Goal: Book appointment/travel/reservation

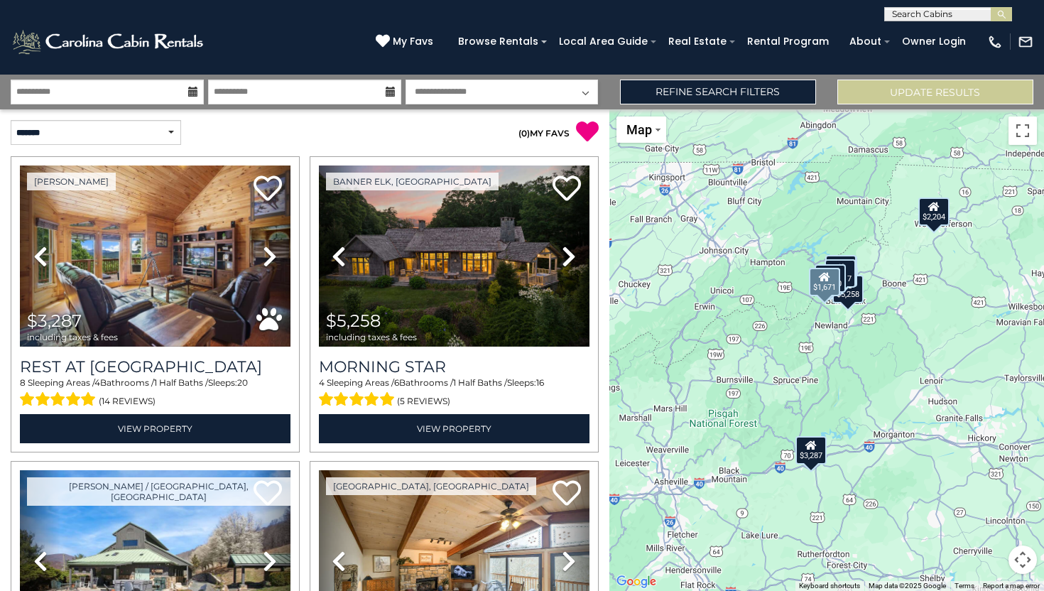
scroll to position [1146, 0]
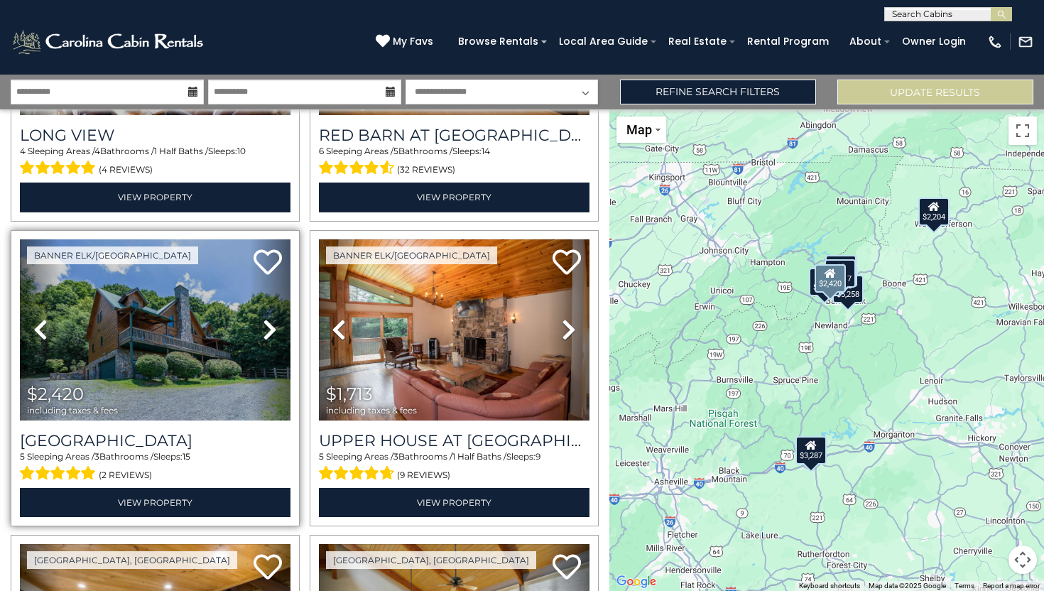
click at [269, 323] on icon at bounding box center [270, 329] width 14 height 23
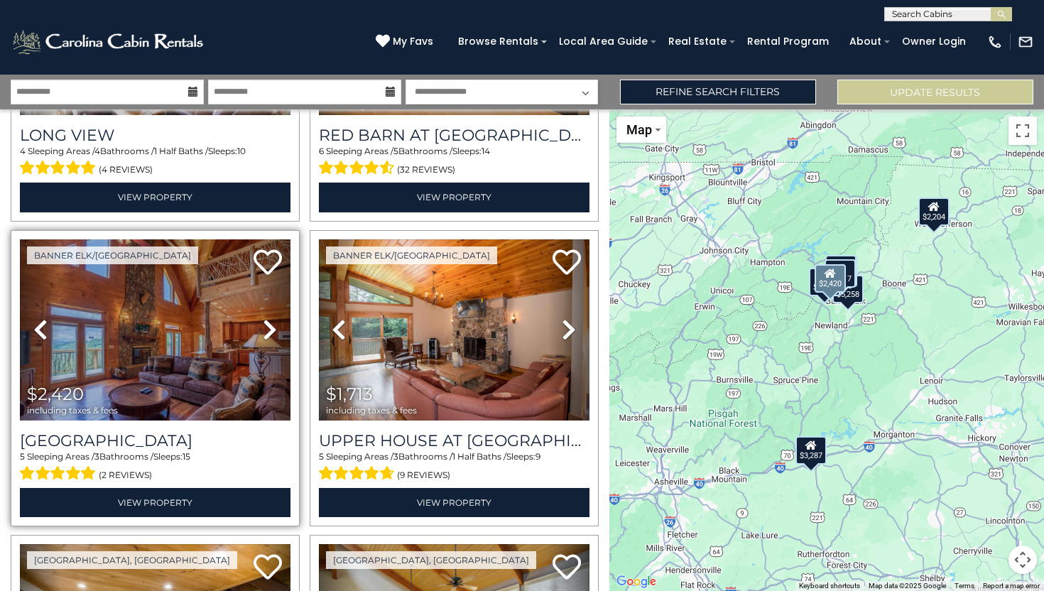
click at [273, 330] on icon at bounding box center [270, 329] width 14 height 23
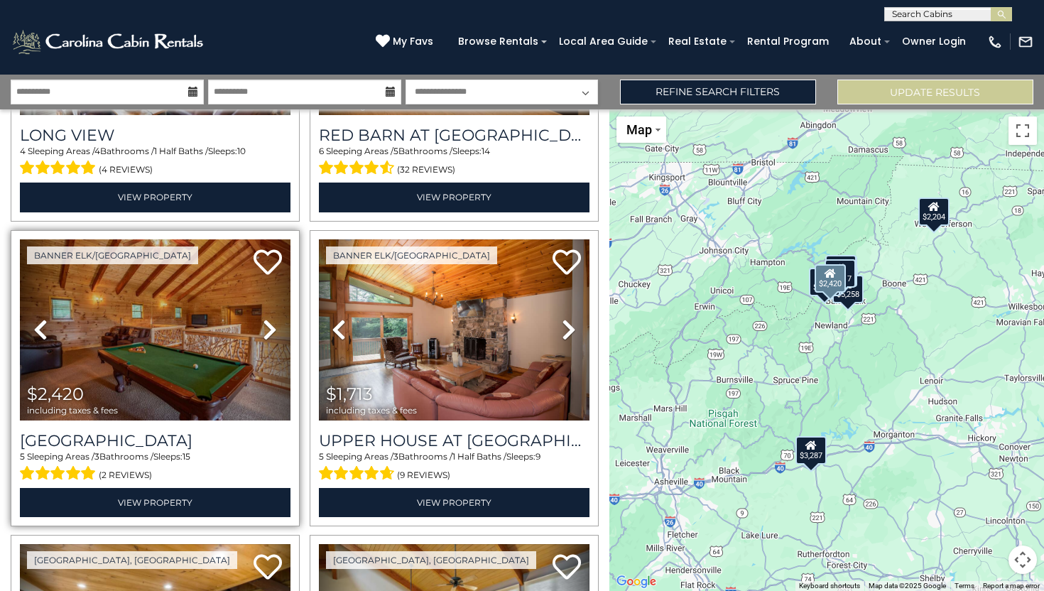
click at [273, 330] on icon at bounding box center [270, 329] width 14 height 23
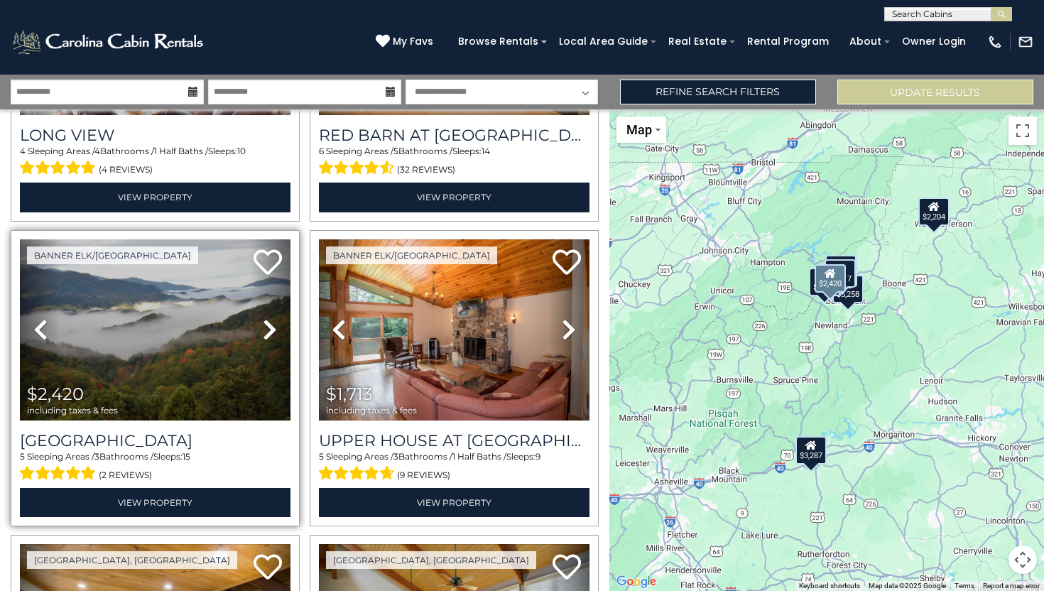
click at [273, 330] on icon at bounding box center [270, 329] width 14 height 23
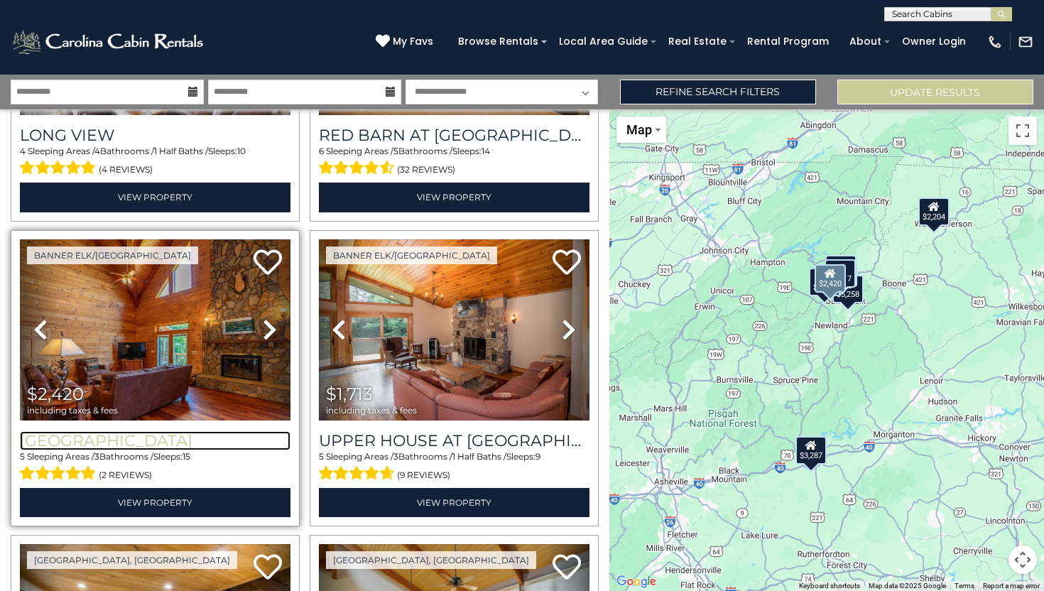
click at [169, 442] on h3 "[GEOGRAPHIC_DATA]" at bounding box center [155, 440] width 271 height 19
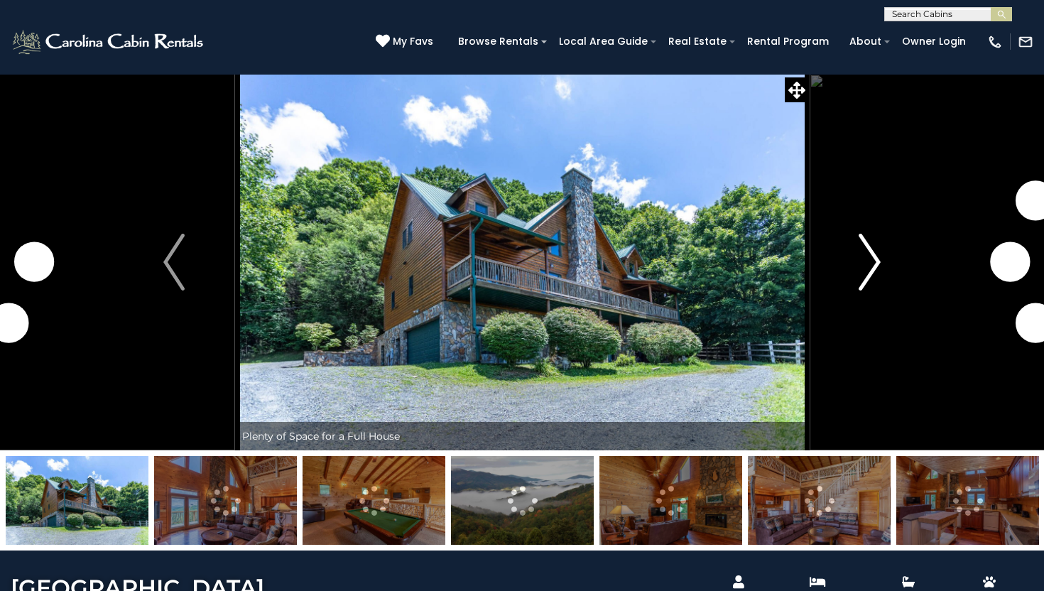
click at [874, 266] on img "Next" at bounding box center [869, 262] width 21 height 57
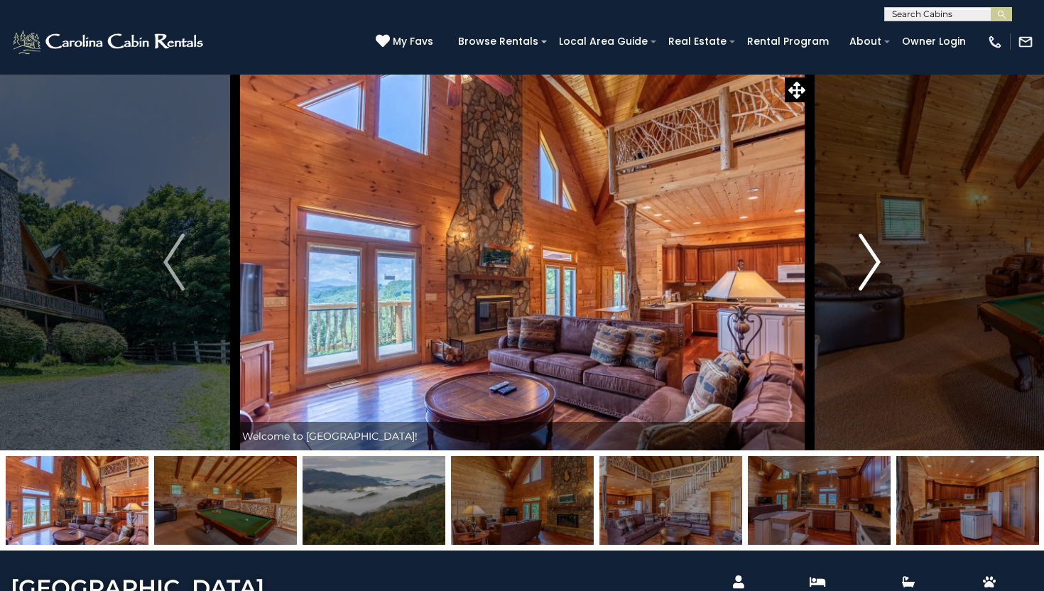
click at [874, 266] on img "Next" at bounding box center [869, 262] width 21 height 57
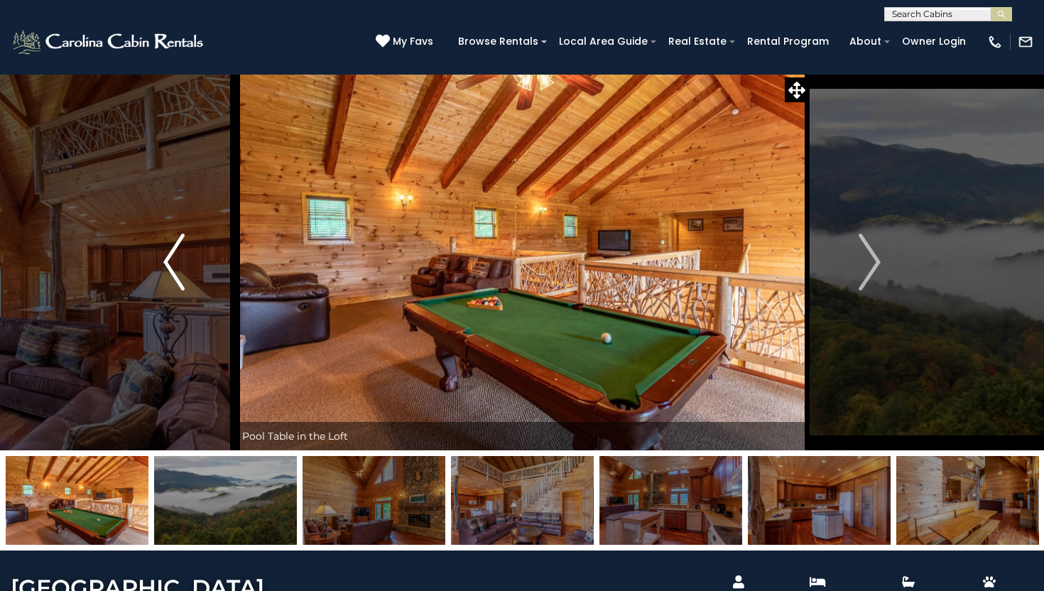
click at [165, 261] on img "Previous" at bounding box center [173, 262] width 21 height 57
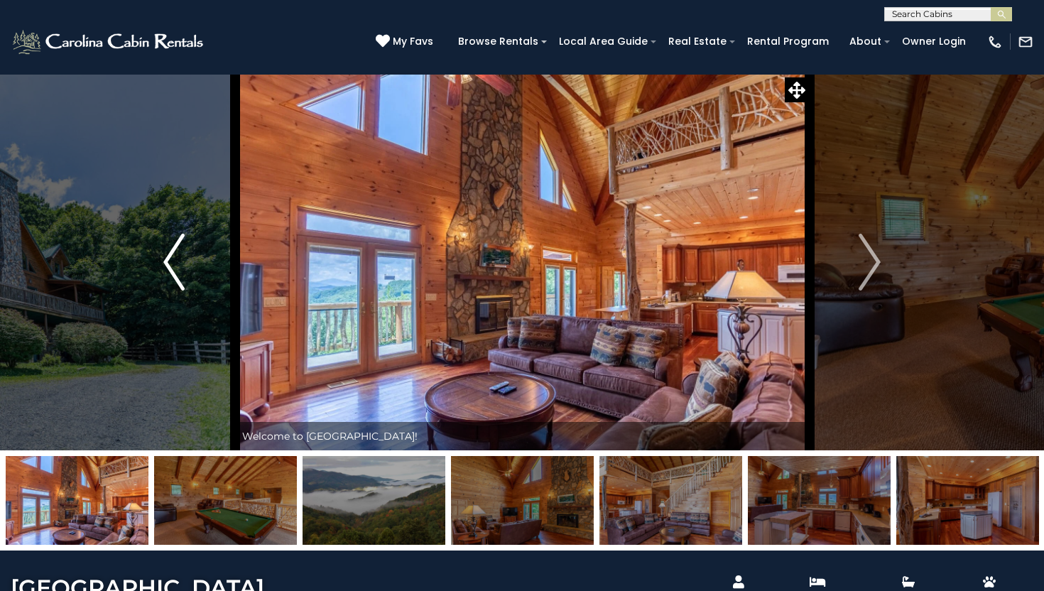
click at [165, 261] on img "Previous" at bounding box center [173, 262] width 21 height 57
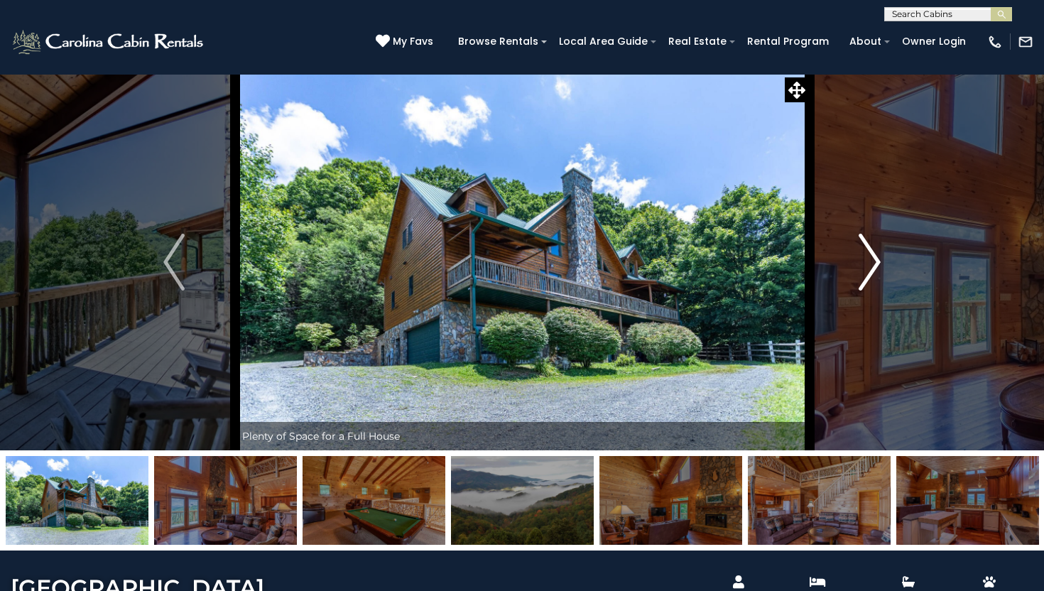
click at [880, 261] on img "Next" at bounding box center [869, 262] width 21 height 57
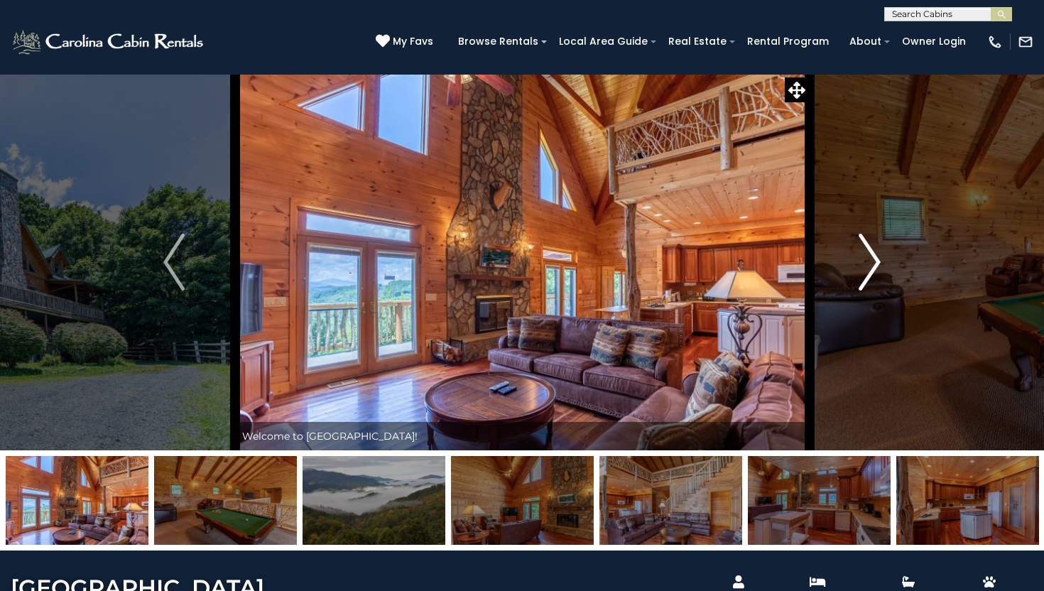
click at [880, 261] on img "Next" at bounding box center [869, 262] width 21 height 57
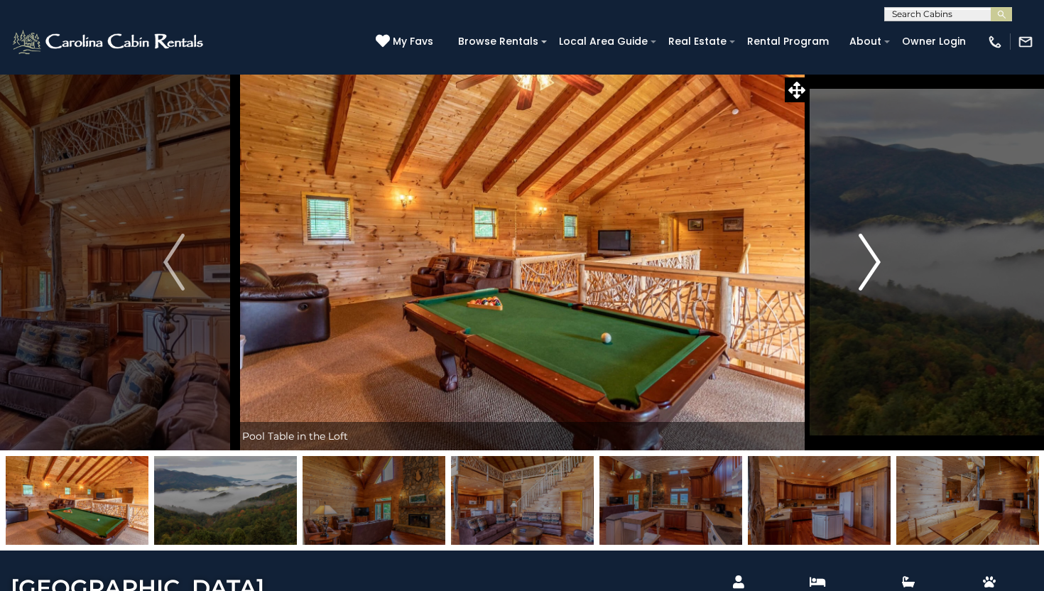
click at [880, 261] on img "Next" at bounding box center [869, 262] width 21 height 57
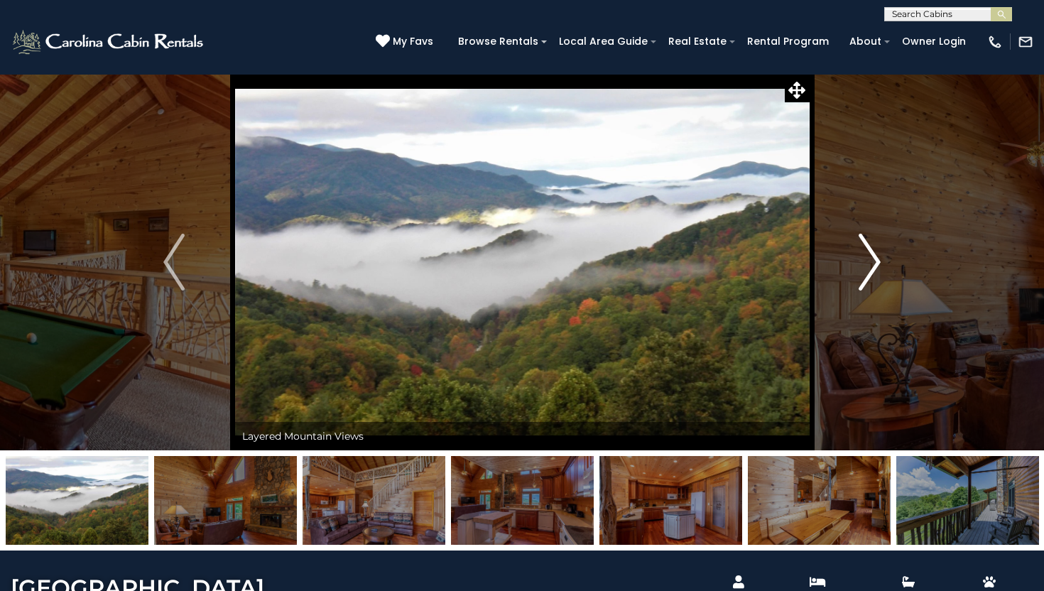
click at [880, 261] on img "Next" at bounding box center [869, 262] width 21 height 57
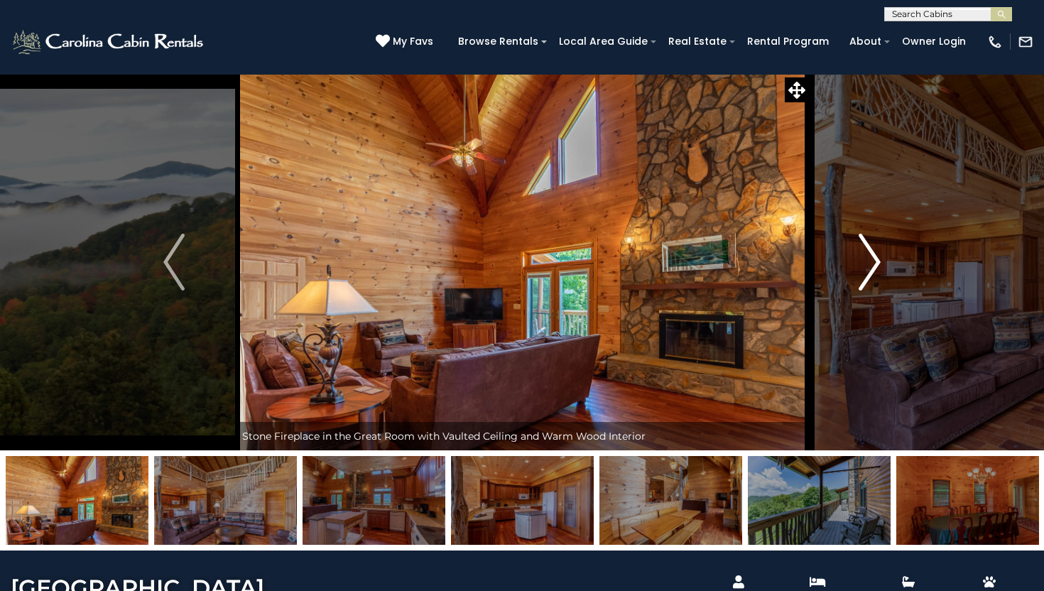
click at [880, 261] on img "Next" at bounding box center [869, 262] width 21 height 57
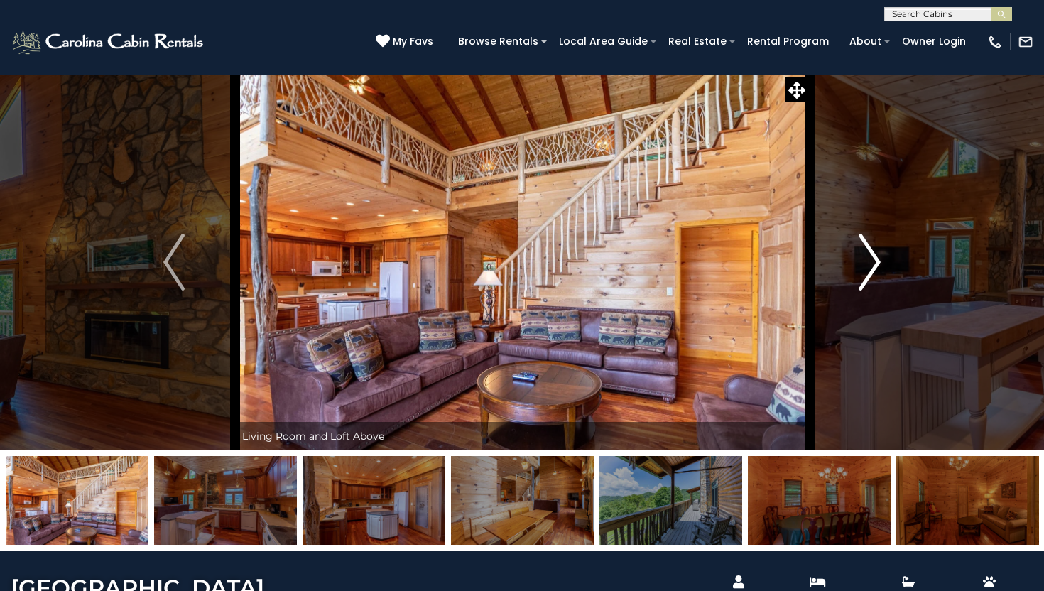
click at [880, 261] on img "Next" at bounding box center [869, 262] width 21 height 57
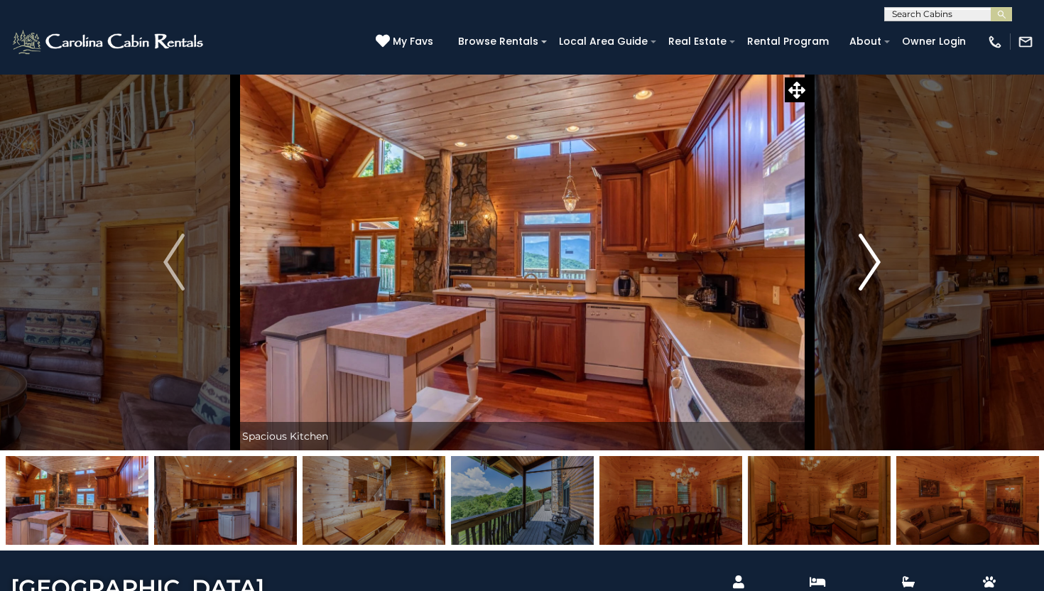
click at [880, 261] on img "Next" at bounding box center [869, 262] width 21 height 57
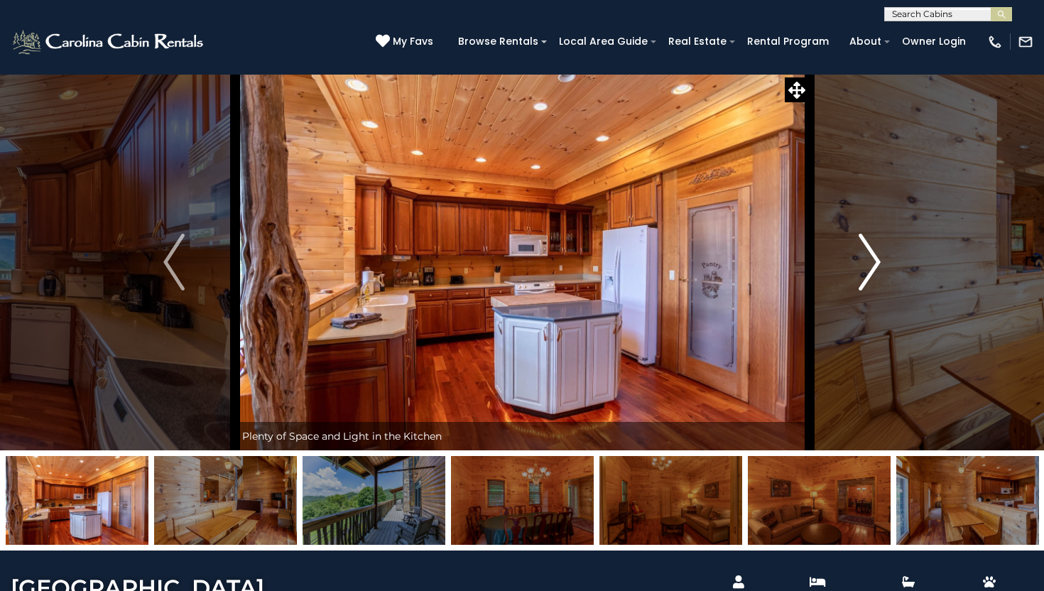
click at [875, 266] on img "Next" at bounding box center [869, 262] width 21 height 57
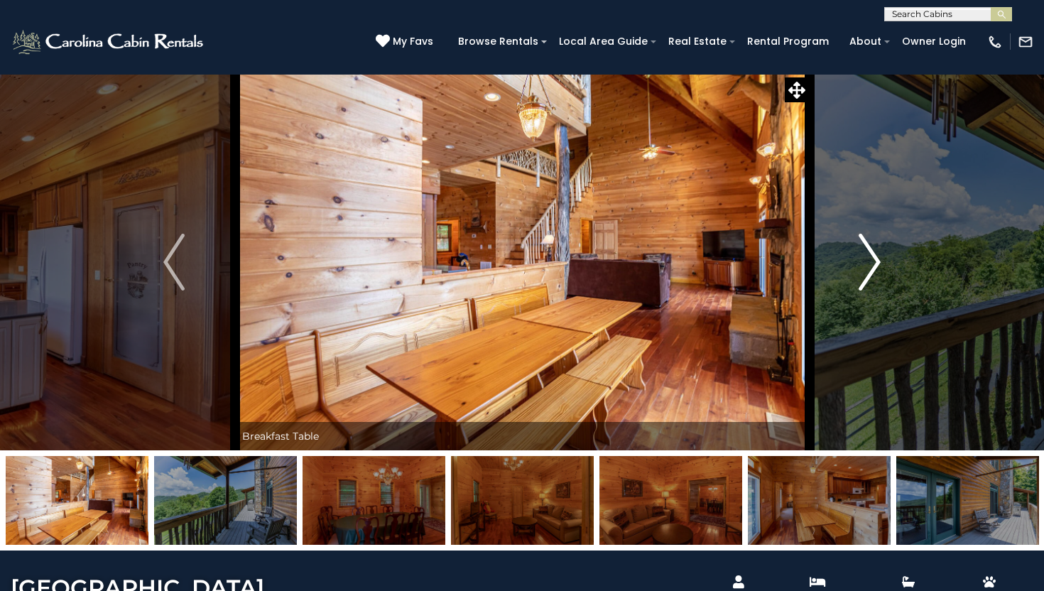
click at [875, 266] on img "Next" at bounding box center [869, 262] width 21 height 57
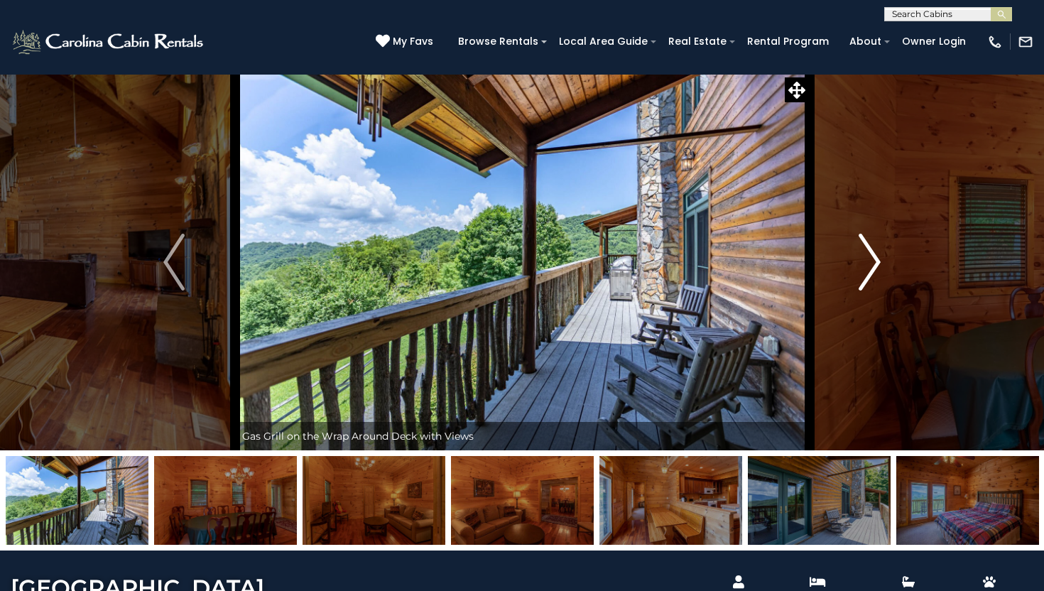
click at [875, 266] on img "Next" at bounding box center [869, 262] width 21 height 57
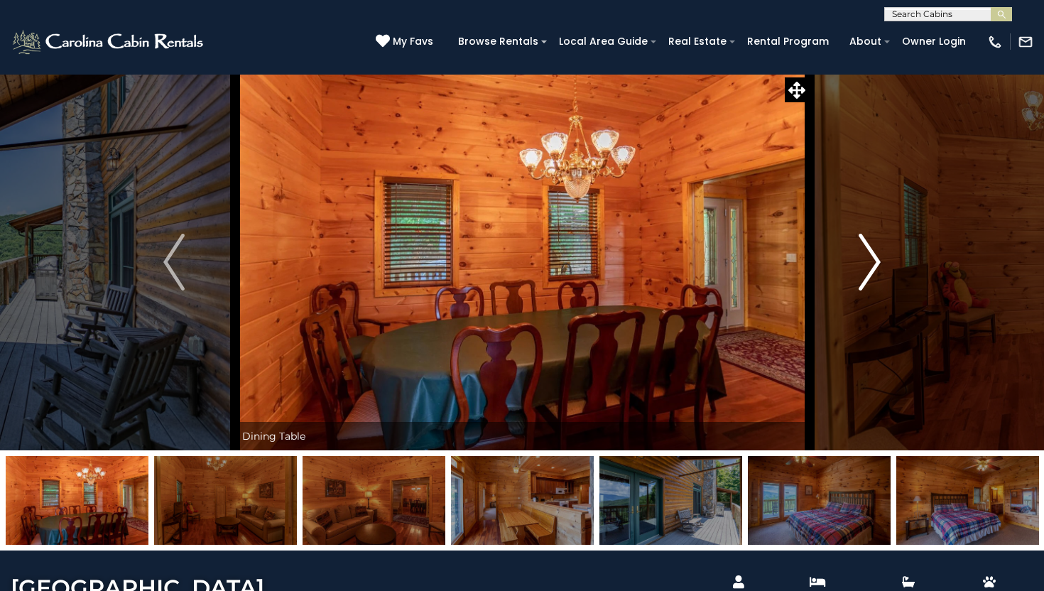
click at [875, 266] on img "Next" at bounding box center [869, 262] width 21 height 57
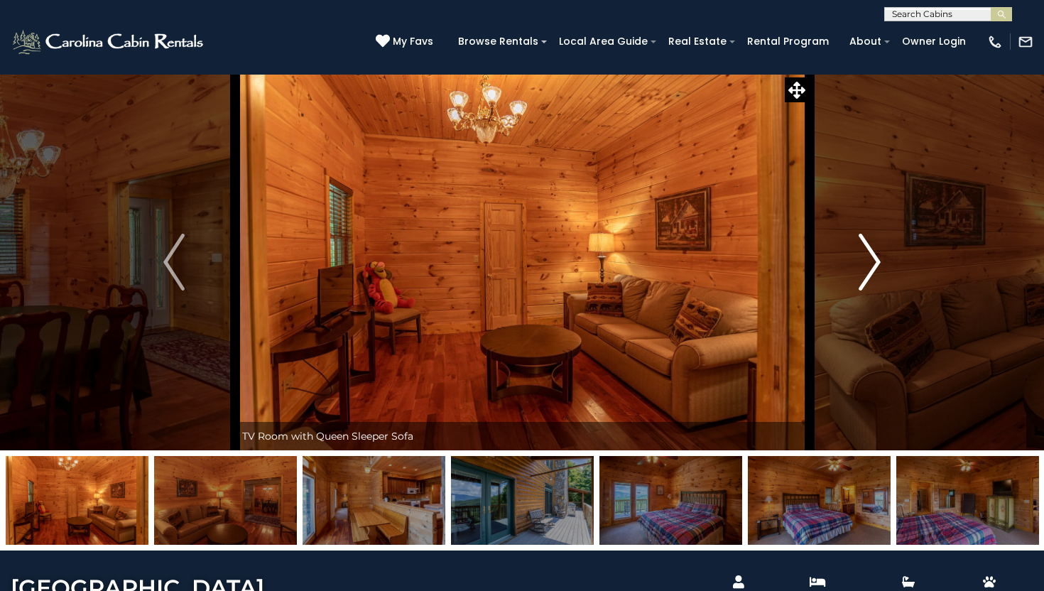
click at [875, 266] on img "Next" at bounding box center [869, 262] width 21 height 57
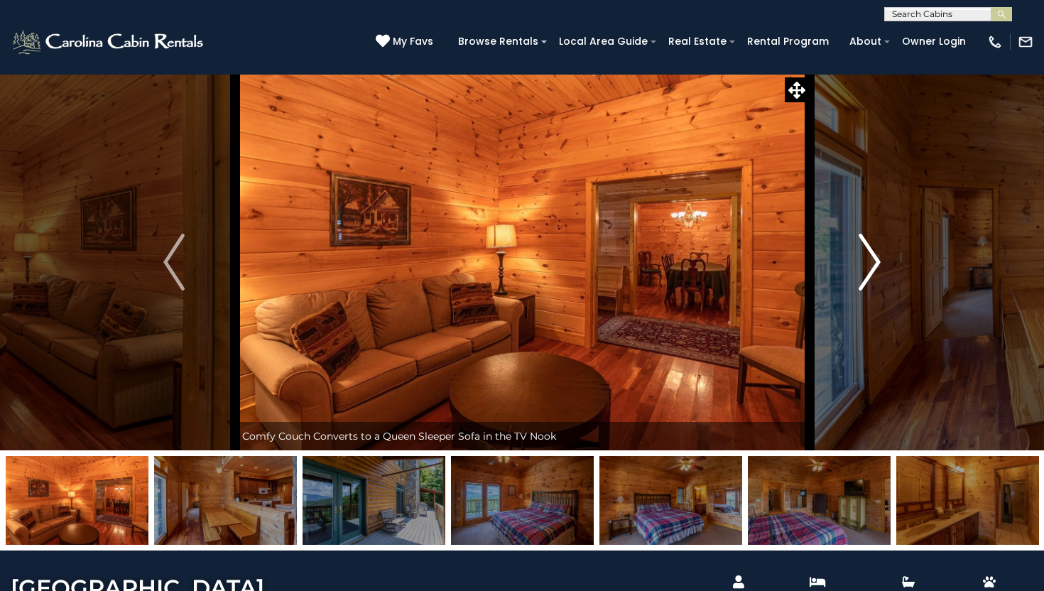
click at [875, 266] on img "Next" at bounding box center [869, 262] width 21 height 57
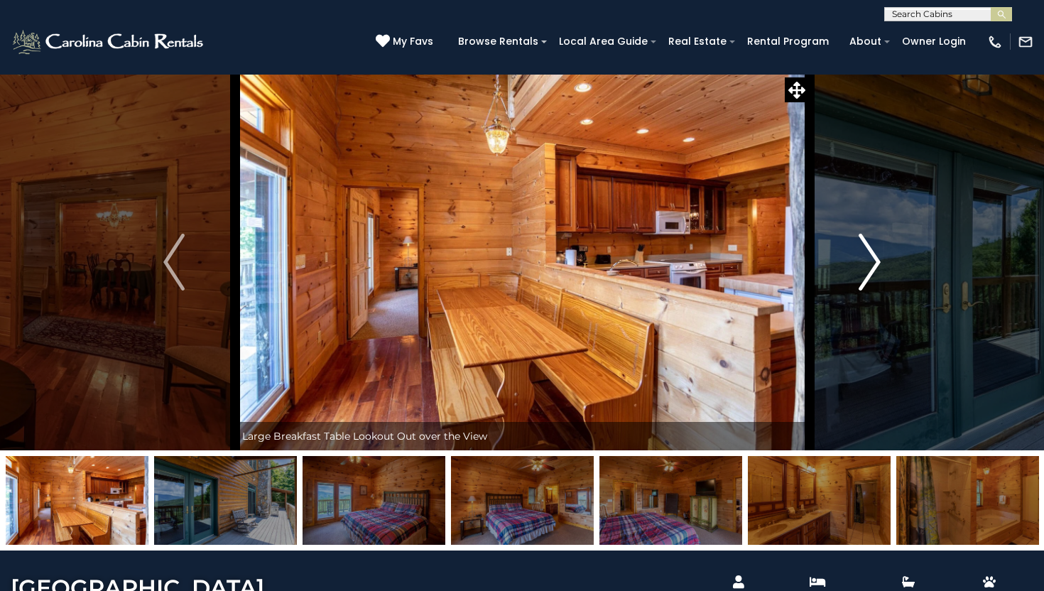
click at [875, 266] on img "Next" at bounding box center [869, 262] width 21 height 57
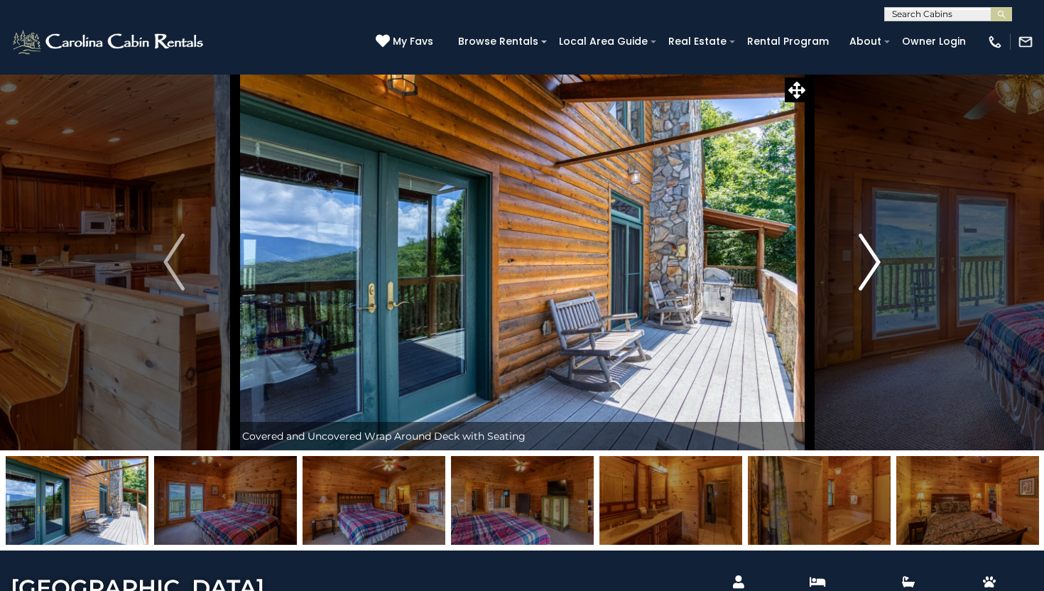
click at [875, 266] on img "Next" at bounding box center [869, 262] width 21 height 57
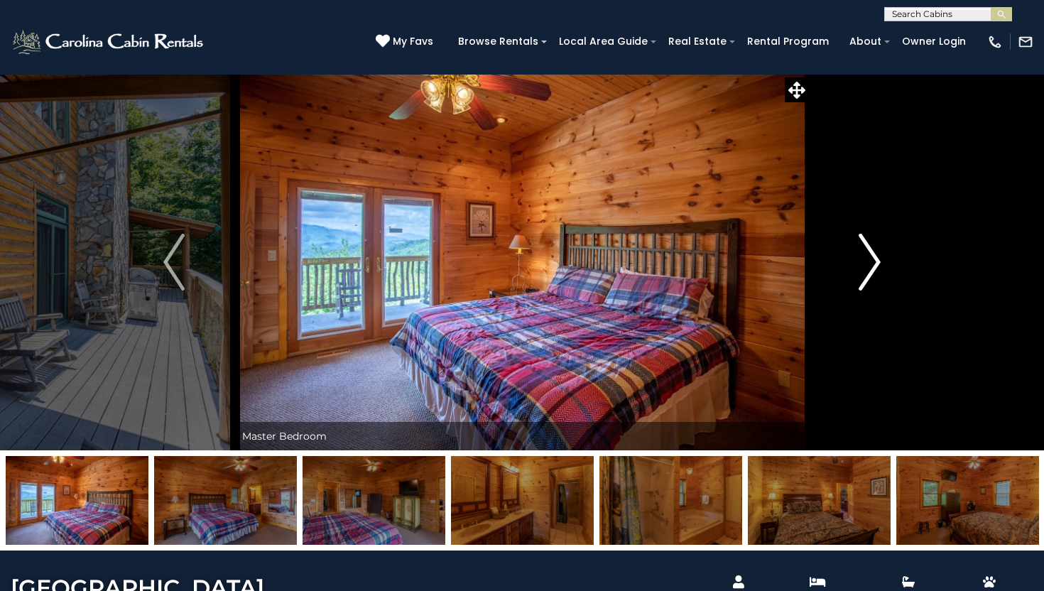
click at [875, 266] on img "Next" at bounding box center [869, 262] width 21 height 57
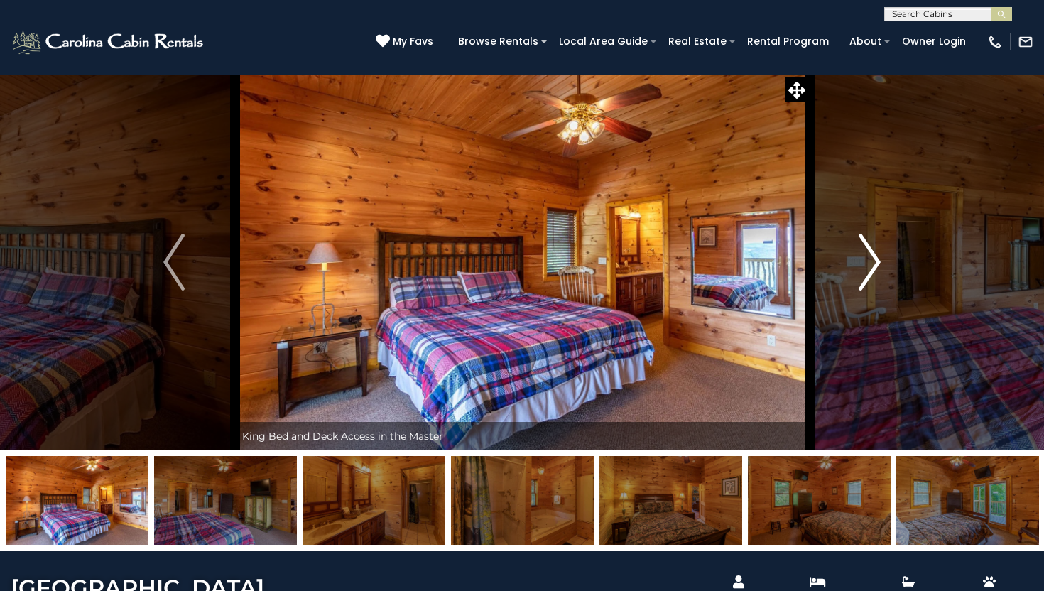
click at [875, 266] on img "Next" at bounding box center [869, 262] width 21 height 57
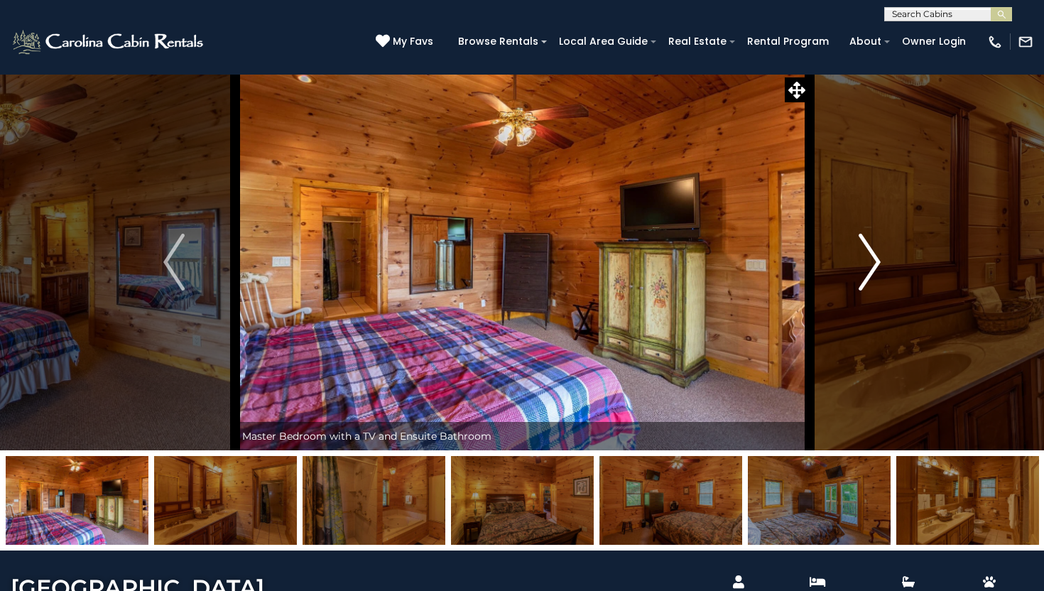
click at [866, 245] on img "Next" at bounding box center [869, 262] width 21 height 57
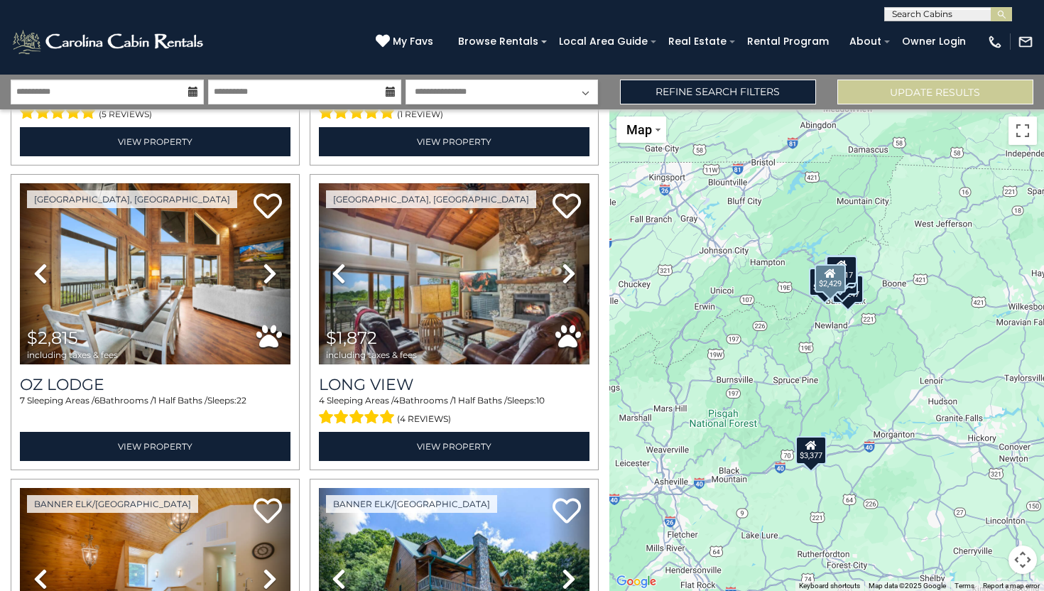
scroll to position [592, 0]
